Goal: Go to known website: Access a specific website the user already knows

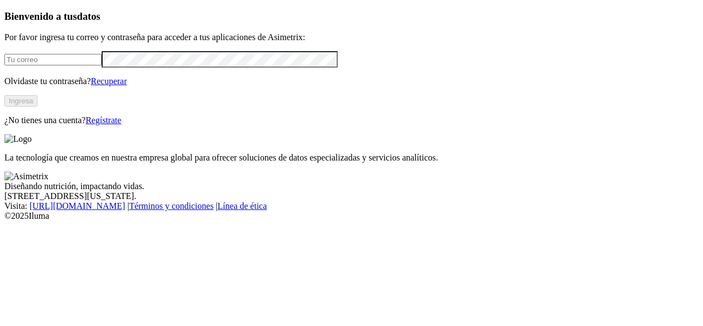
type input "[PERSON_NAME][EMAIL_ADDRESS][PERSON_NAME][DOMAIN_NAME]"
click at [37, 107] on button "Ingresa" at bounding box center [20, 101] width 33 height 12
